Goal: Information Seeking & Learning: Learn about a topic

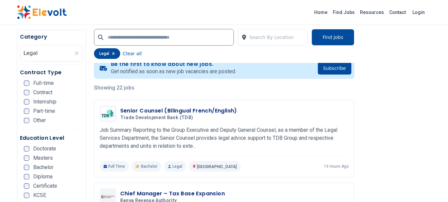
scroll to position [160, 0]
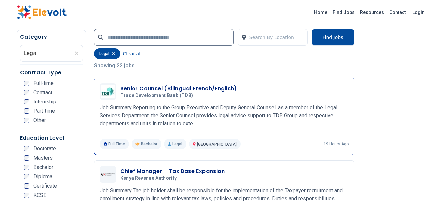
click at [152, 84] on div "Senior Counsel (Bilingual French/English) Trade Development Bank (TDB) 08/20/20…" at bounding box center [224, 91] width 249 height 17
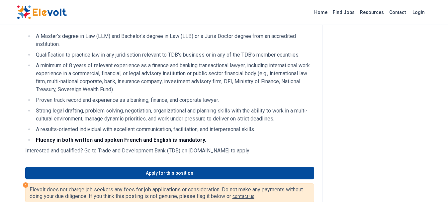
scroll to position [279, 0]
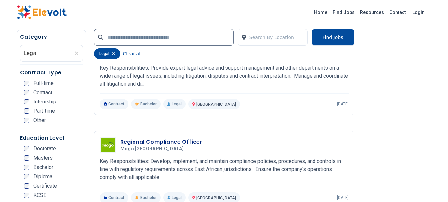
scroll to position [876, 0]
